Goal: Find specific page/section: Find specific page/section

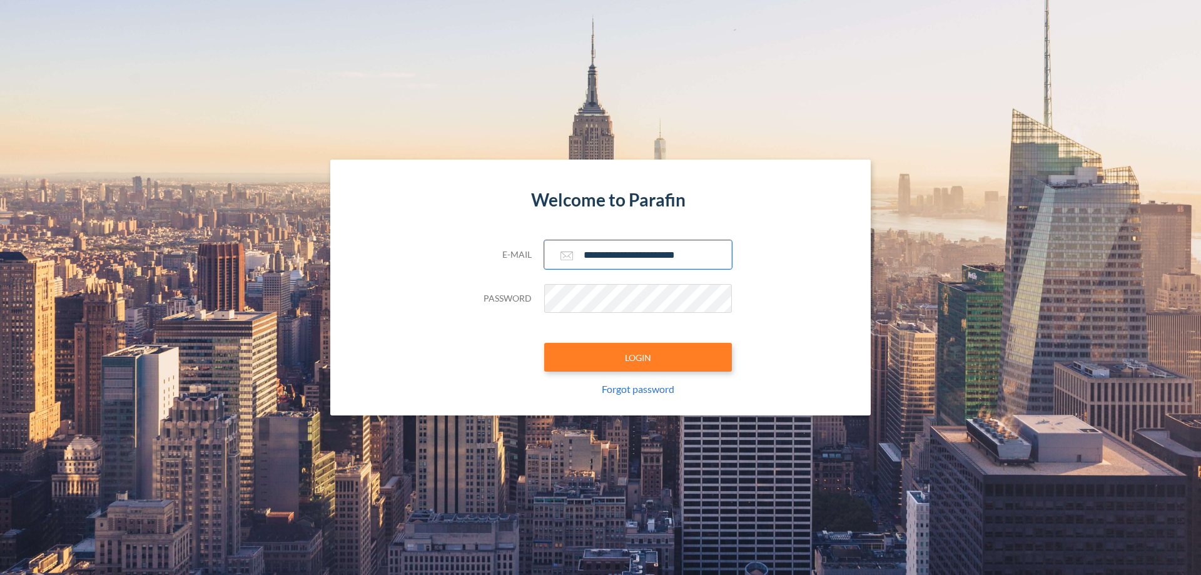
type input "**********"
click at [638, 357] on button "LOGIN" at bounding box center [638, 357] width 188 height 29
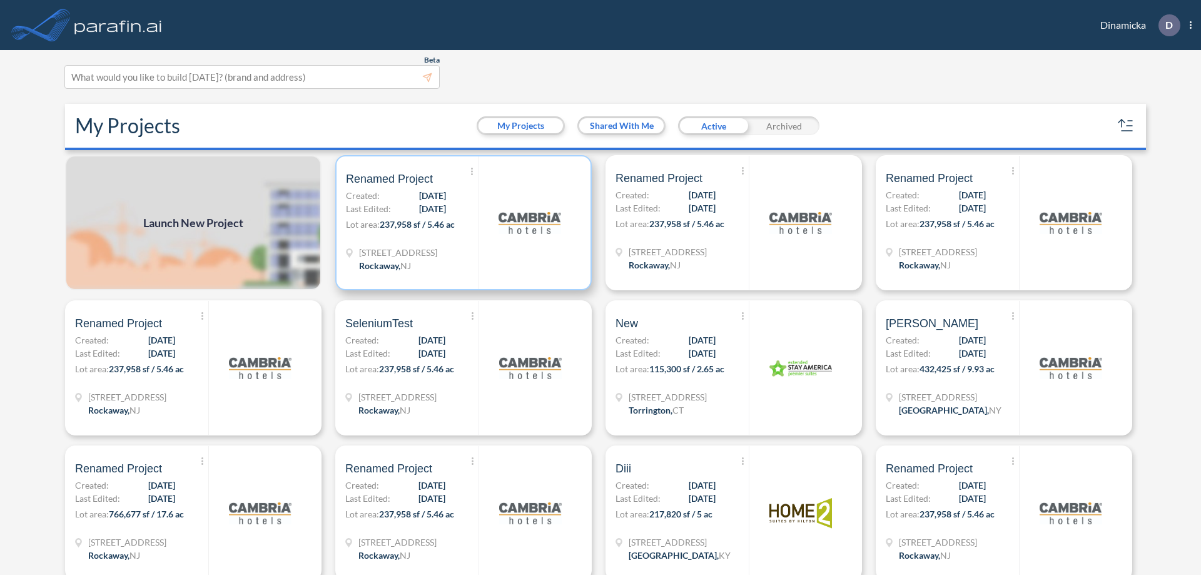
scroll to position [3, 0]
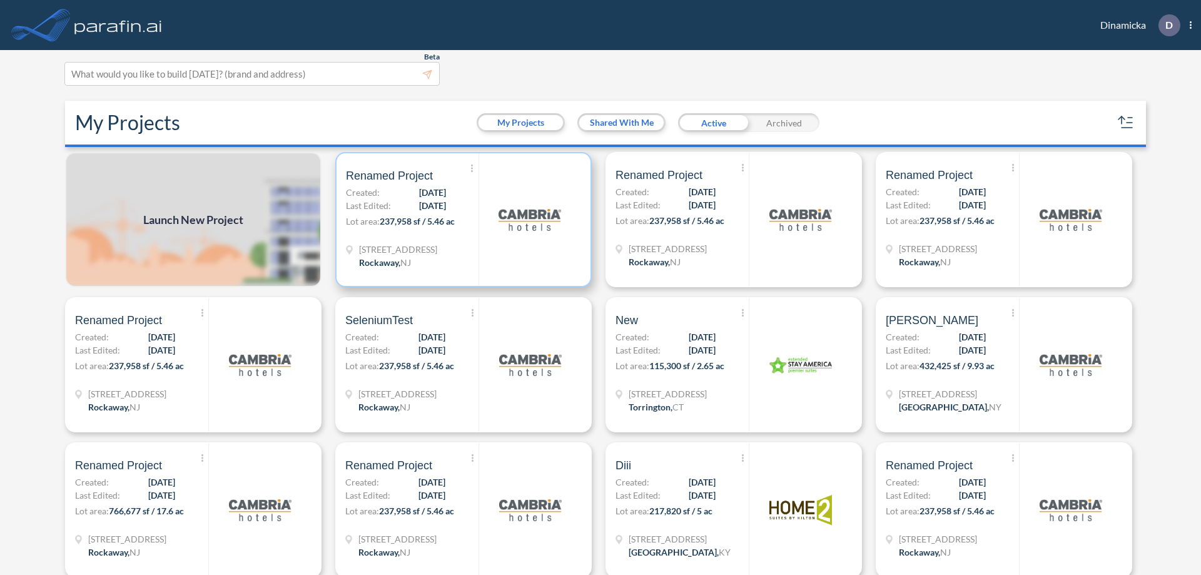
click at [461, 219] on p "Lot area: 237,958 sf / 5.46 ac" at bounding box center [412, 223] width 133 height 18
